Goal: Information Seeking & Learning: Check status

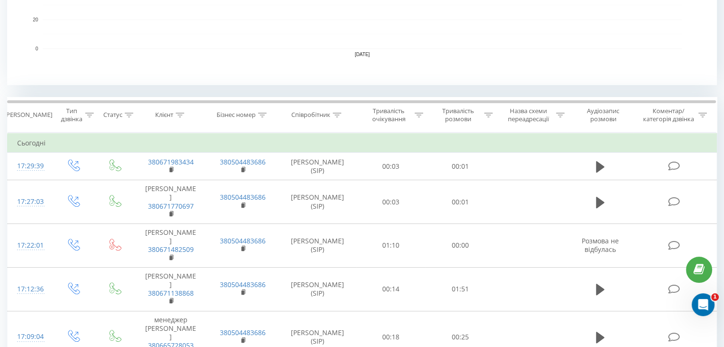
scroll to position [314, 0]
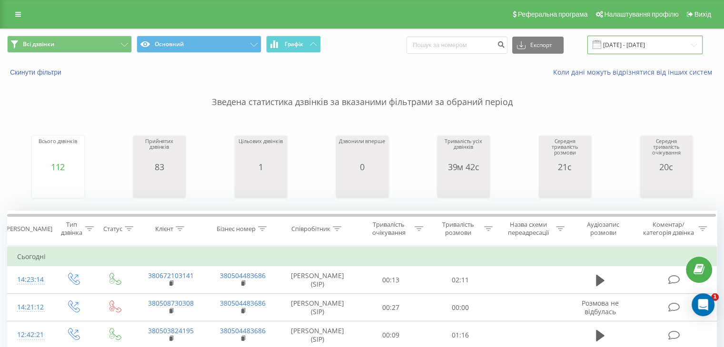
click at [673, 44] on input "[DATE] - [DATE]" at bounding box center [644, 45] width 115 height 19
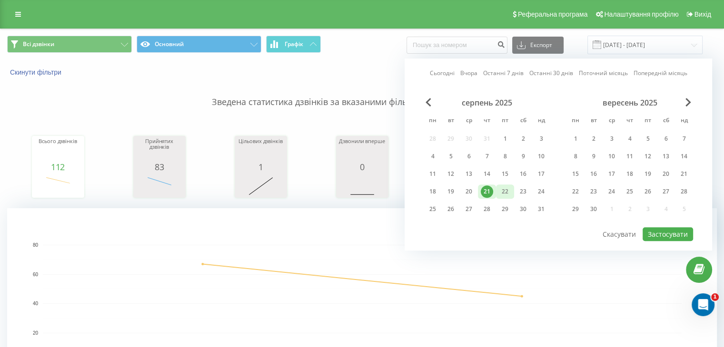
click at [504, 187] on div "22" at bounding box center [505, 192] width 12 height 12
click at [660, 228] on button "Застосувати" at bounding box center [667, 234] width 50 height 14
type input "22.08.2025 - 22.08.2025"
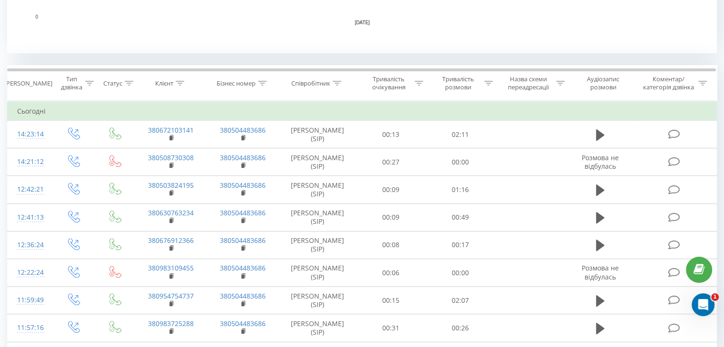
scroll to position [346, 0]
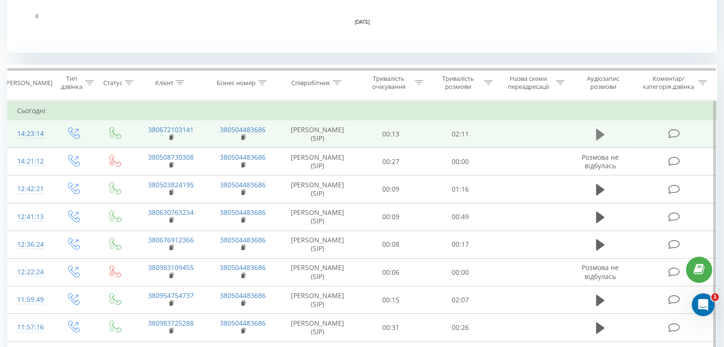
click at [601, 141] on icon at bounding box center [600, 134] width 9 height 13
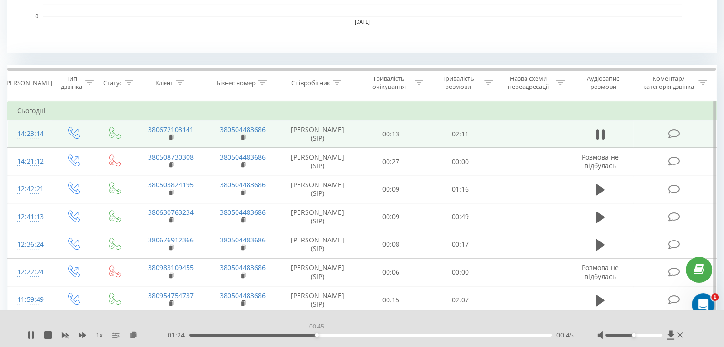
click at [316, 335] on div "00:45" at bounding box center [370, 335] width 362 height 3
click at [354, 336] on div "00:59" at bounding box center [370, 335] width 362 height 3
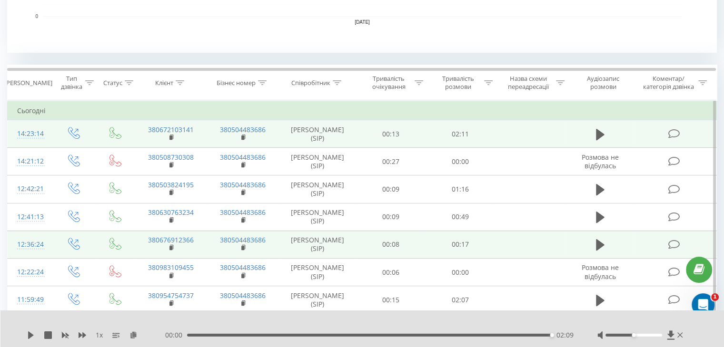
click at [357, 258] on td "00:08" at bounding box center [390, 245] width 69 height 28
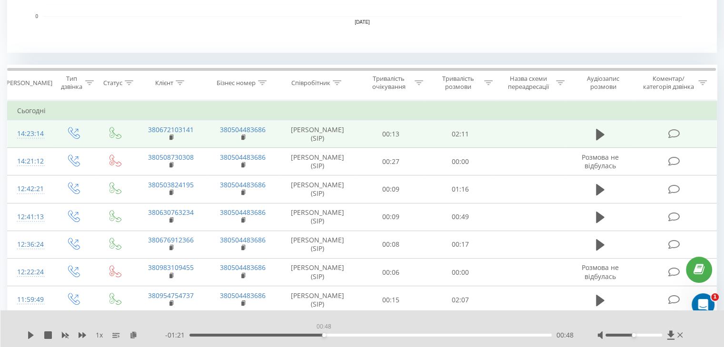
click at [323, 334] on div "00:48" at bounding box center [370, 335] width 362 height 3
click at [26, 340] on div "1 x - 02:09 00:00 00:00" at bounding box center [362, 329] width 724 height 37
click at [28, 335] on icon at bounding box center [31, 336] width 8 height 8
click at [310, 335] on div "00:43" at bounding box center [370, 335] width 362 height 3
click at [408, 336] on div "01:18" at bounding box center [370, 335] width 362 height 3
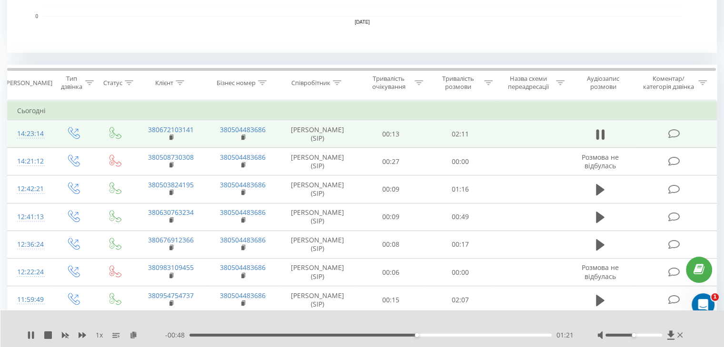
click at [396, 335] on div "01:21" at bounding box center [370, 335] width 362 height 3
